Goal: Find specific page/section: Find specific page/section

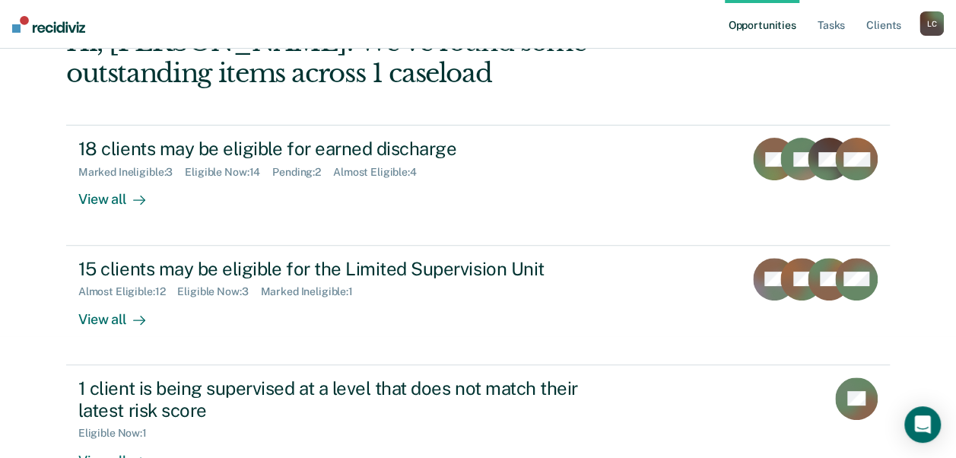
scroll to position [91, 0]
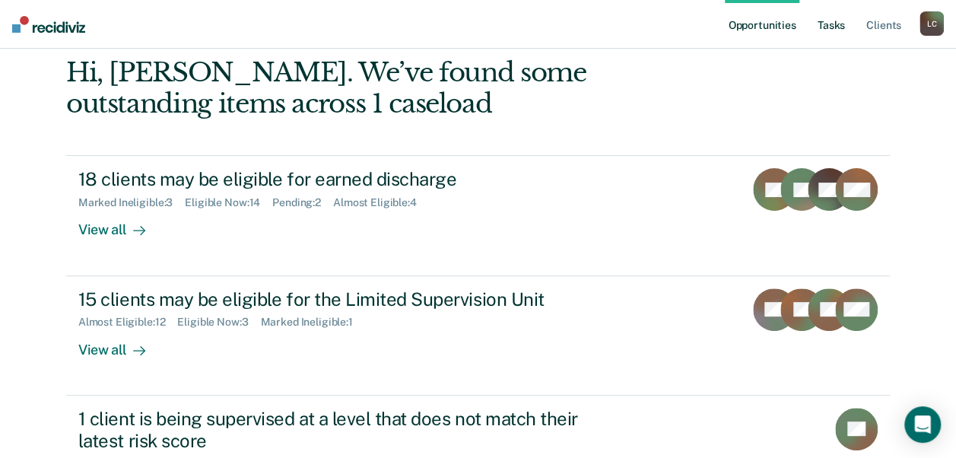
click at [837, 24] on link "Tasks" at bounding box center [831, 24] width 33 height 49
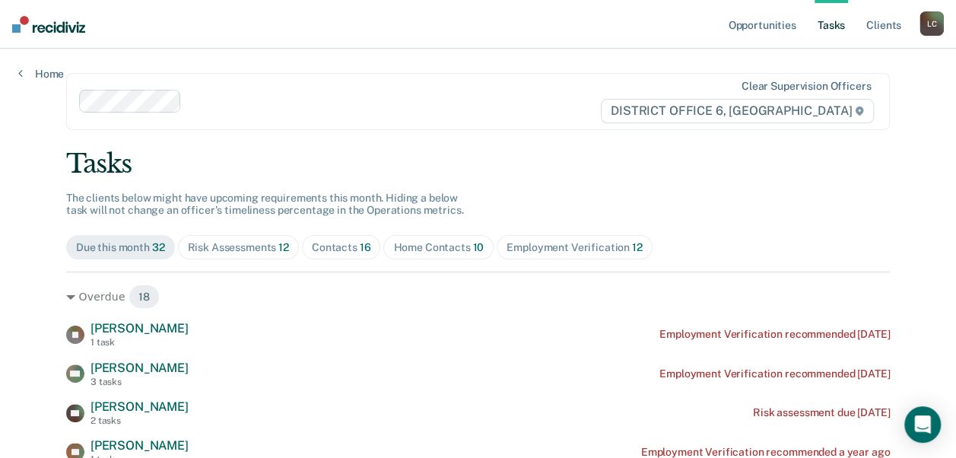
click at [248, 245] on div "Risk Assessments 12" at bounding box center [238, 247] width 101 height 13
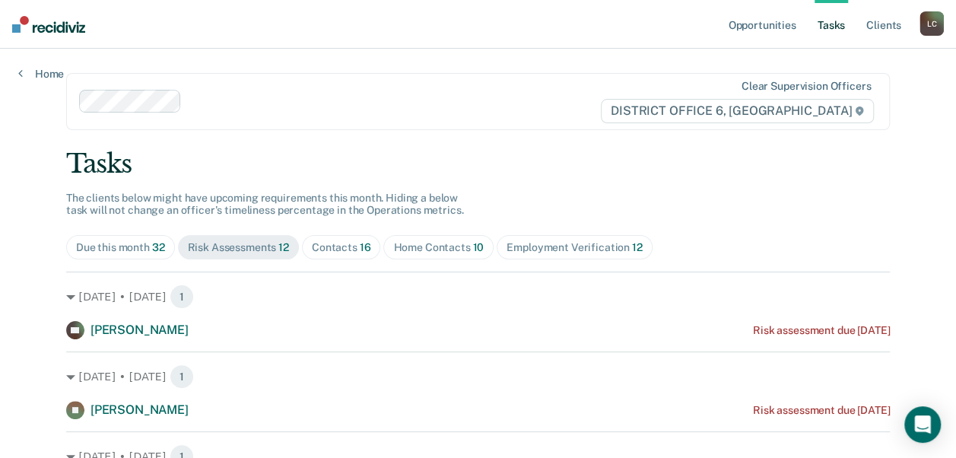
click at [533, 252] on div "Employment Verification 12" at bounding box center [574, 247] width 135 height 13
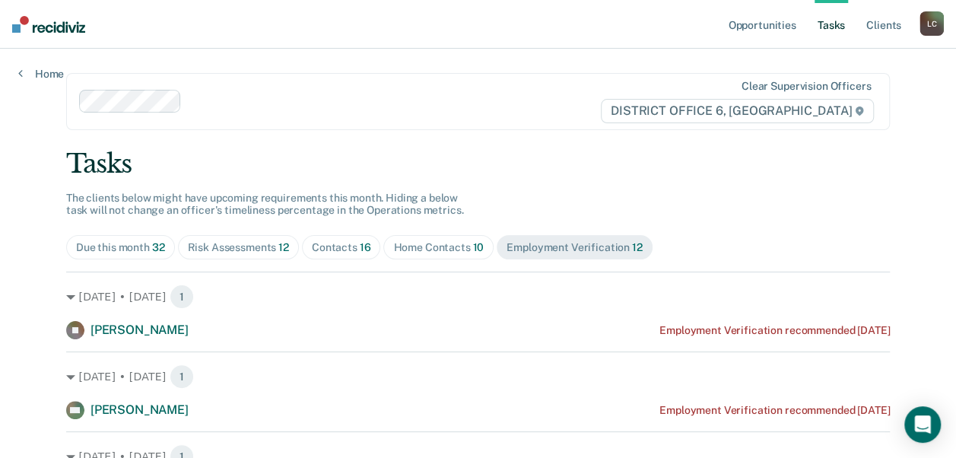
click at [444, 250] on div "Home Contacts 10" at bounding box center [438, 247] width 91 height 13
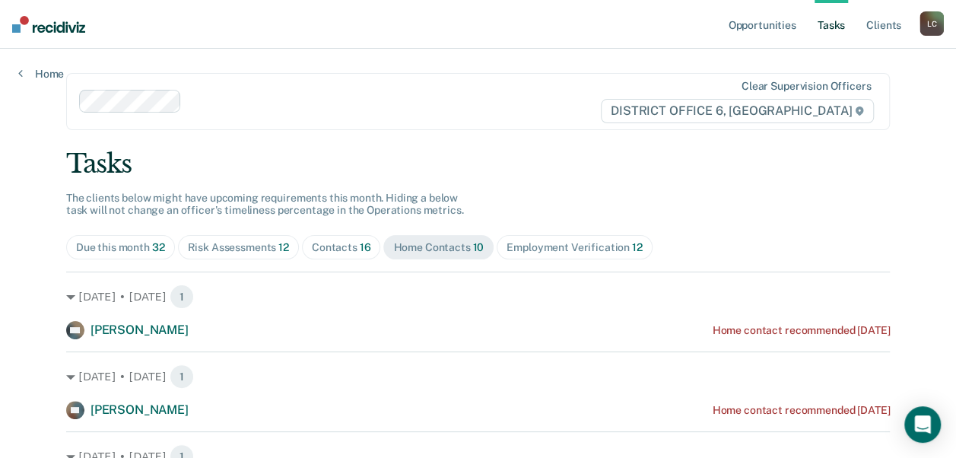
click at [326, 248] on div "Contacts 16" at bounding box center [341, 247] width 59 height 13
